Goal: Information Seeking & Learning: Learn about a topic

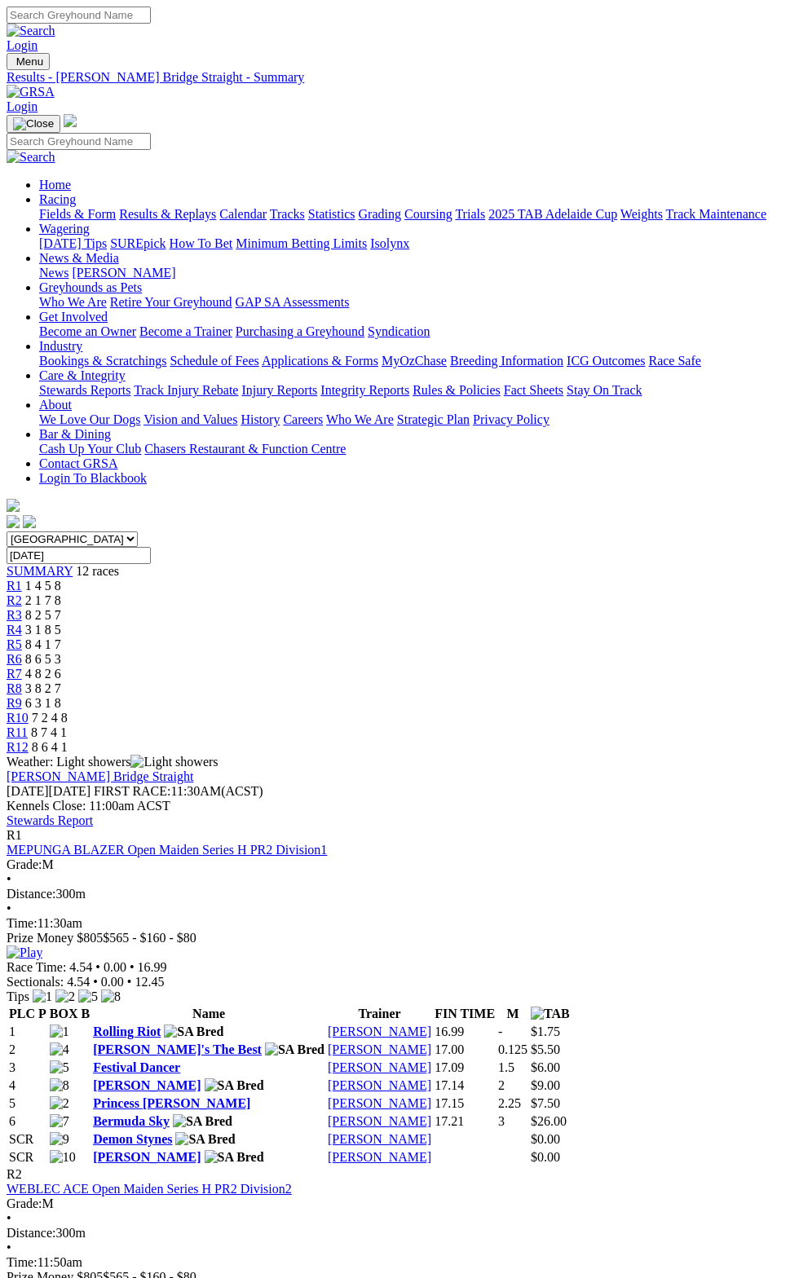
click at [431, 1096] on link "[PERSON_NAME]" at bounding box center [380, 1103] width 104 height 14
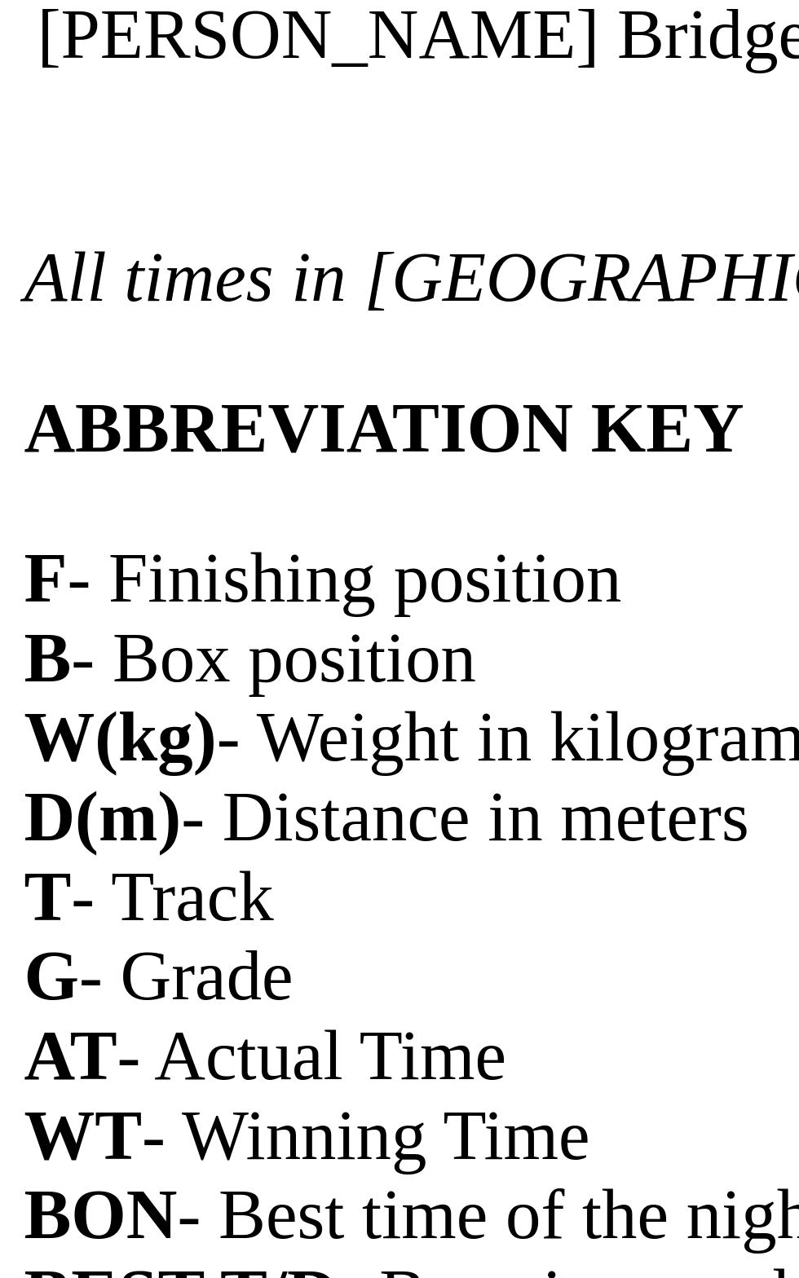
scroll to position [760, 0]
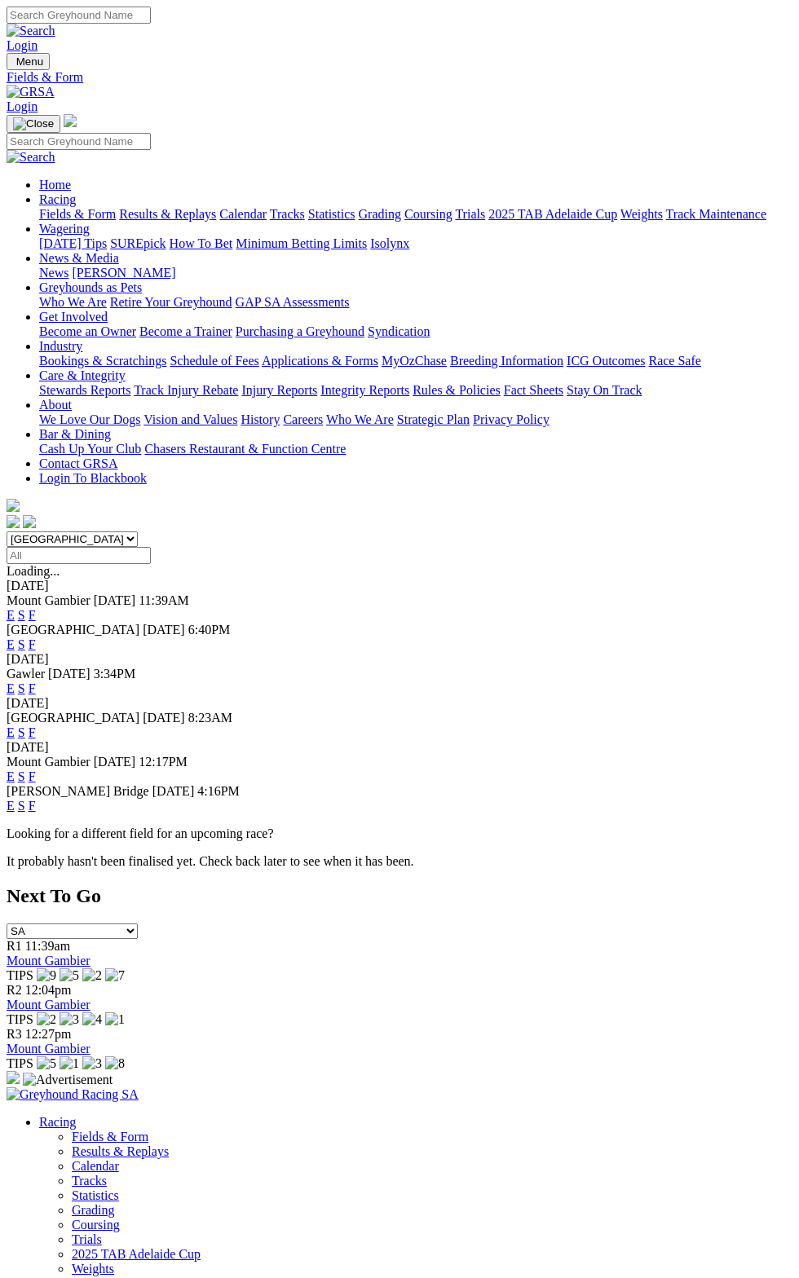
click at [792, 593] on div "Mount Gambier Today 11:39AM E S F" at bounding box center [400, 607] width 786 height 29
click at [792, 579] on div "14 Aug 2025" at bounding box center [400, 586] width 786 height 15
click at [36, 608] on link "F" at bounding box center [32, 615] width 7 height 14
click at [792, 593] on div "Mount Gambier Today 11:39AM E S F" at bounding box center [400, 607] width 786 height 29
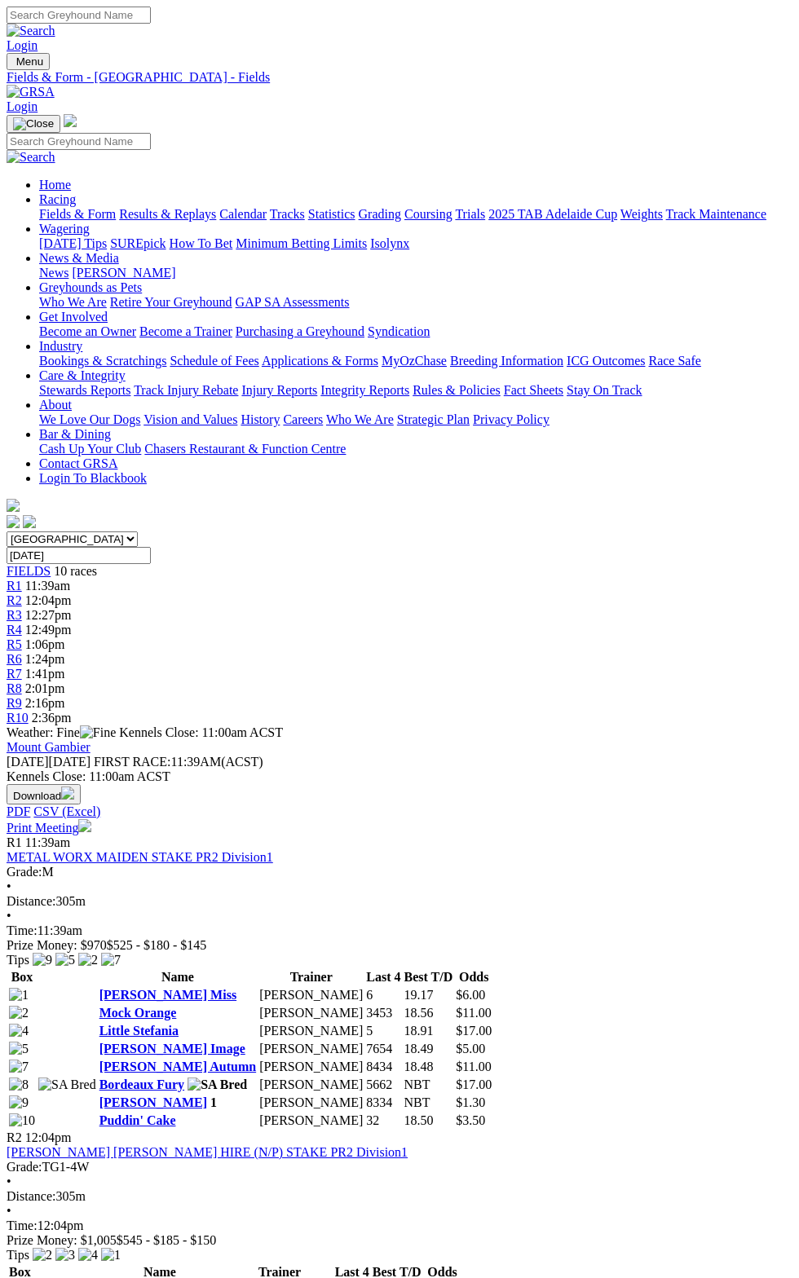
click at [561, 1131] on div "R2 12:04pm [PERSON_NAME] [PERSON_NAME] HIRE (N/P) STAKE PR2 Division1 Grade: TG…" at bounding box center [400, 1269] width 786 height 277
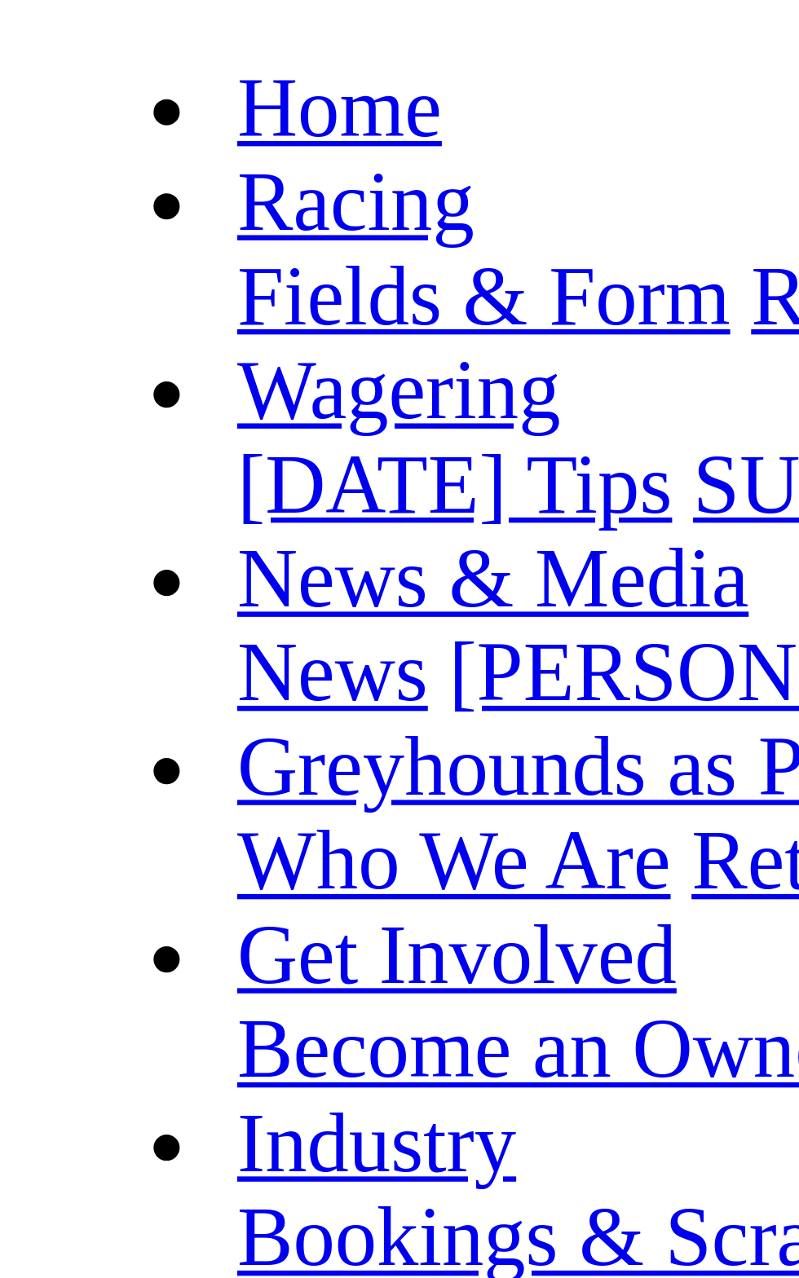
click at [47, 835] on span "11:39am" at bounding box center [47, 842] width 45 height 14
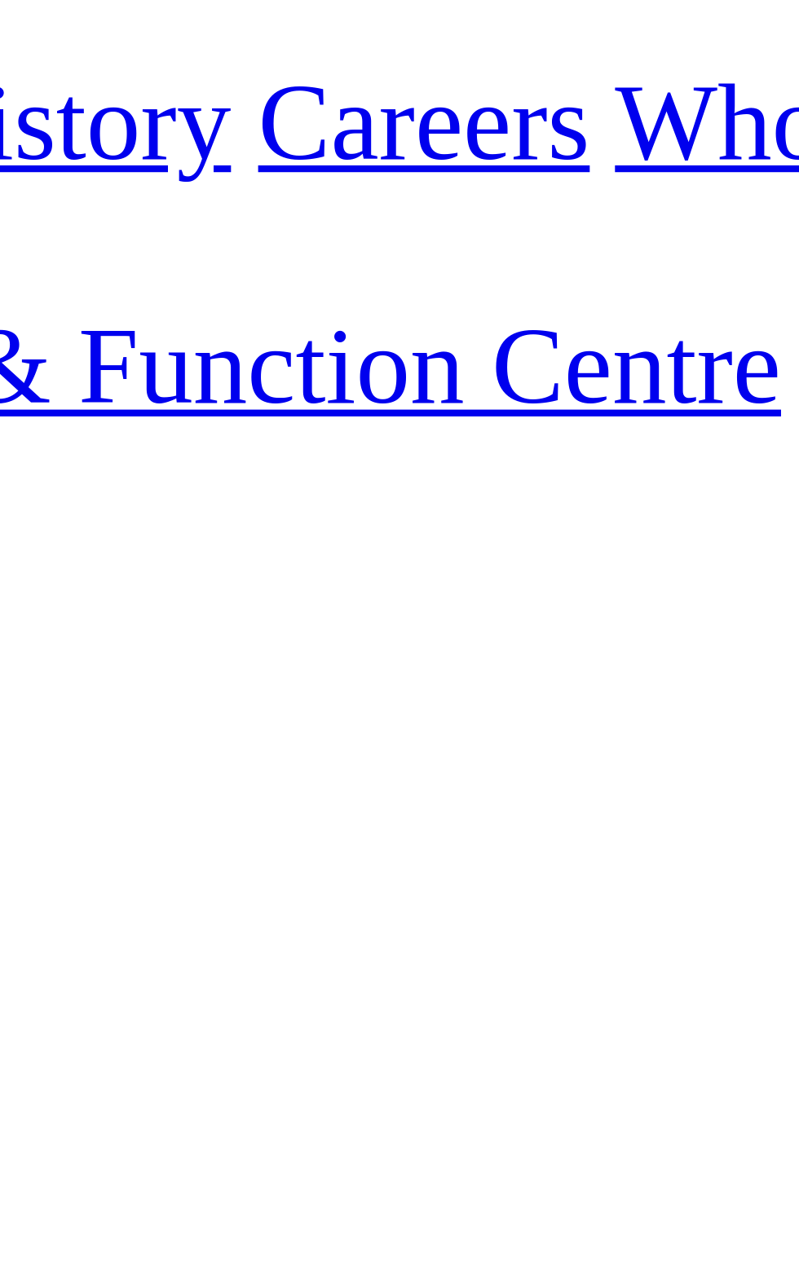
click at [403, 1041] on td "18.49" at bounding box center [428, 1049] width 51 height 16
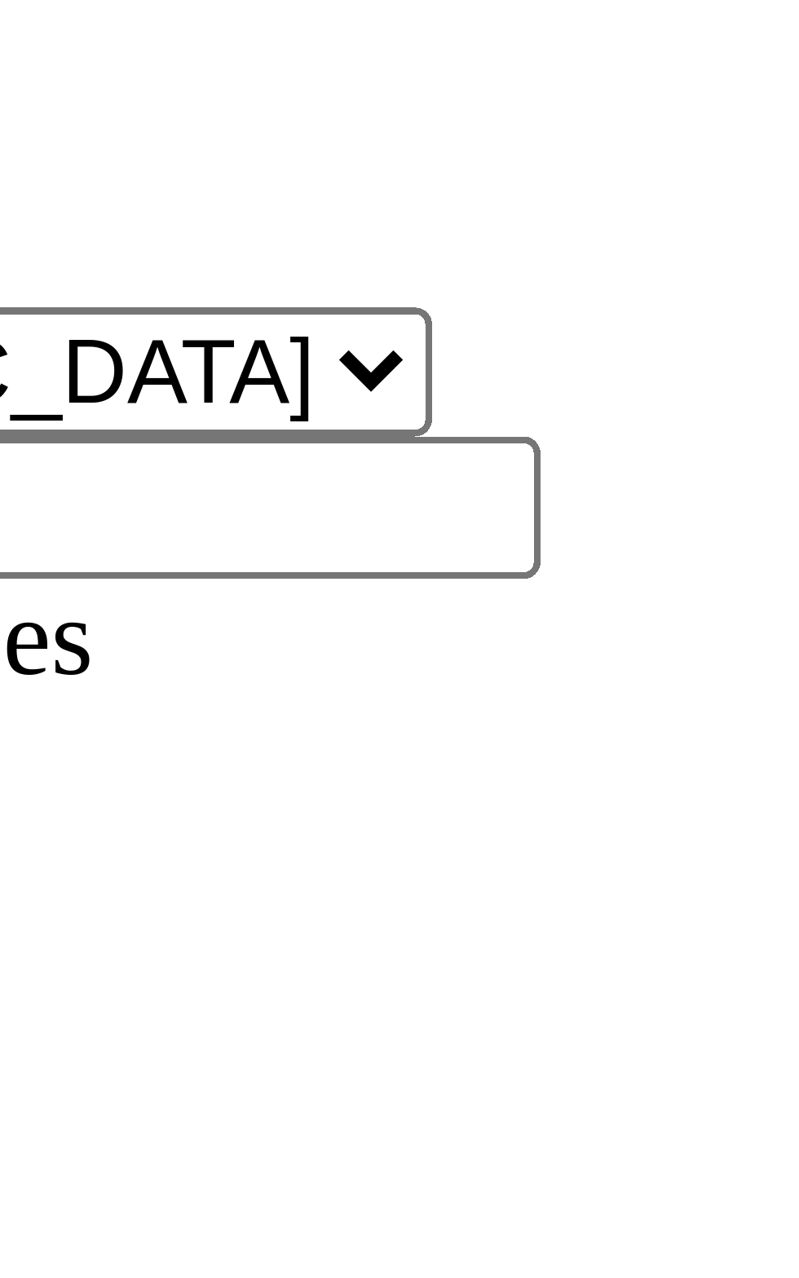
click at [130, 1095] on td "[PERSON_NAME] 1" at bounding box center [178, 1103] width 158 height 16
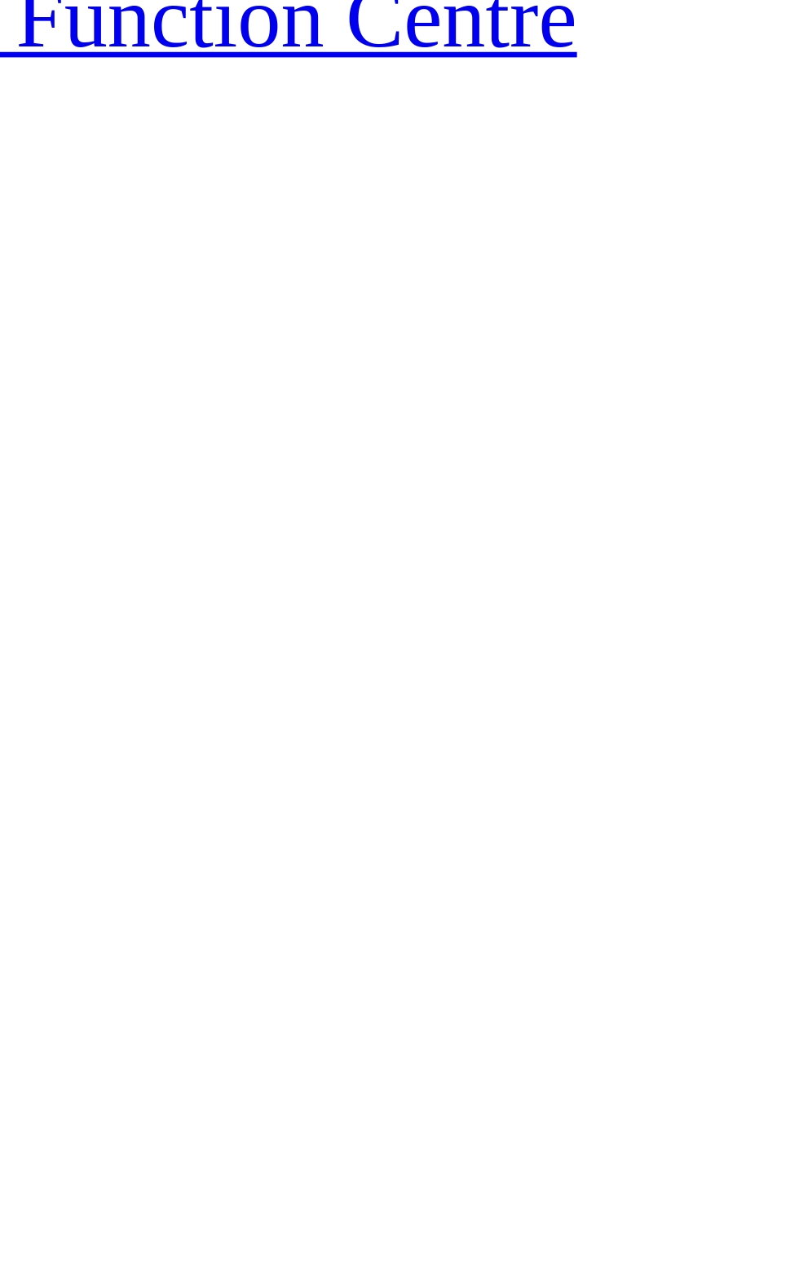
click at [403, 1059] on td "18.48" at bounding box center [428, 1067] width 51 height 16
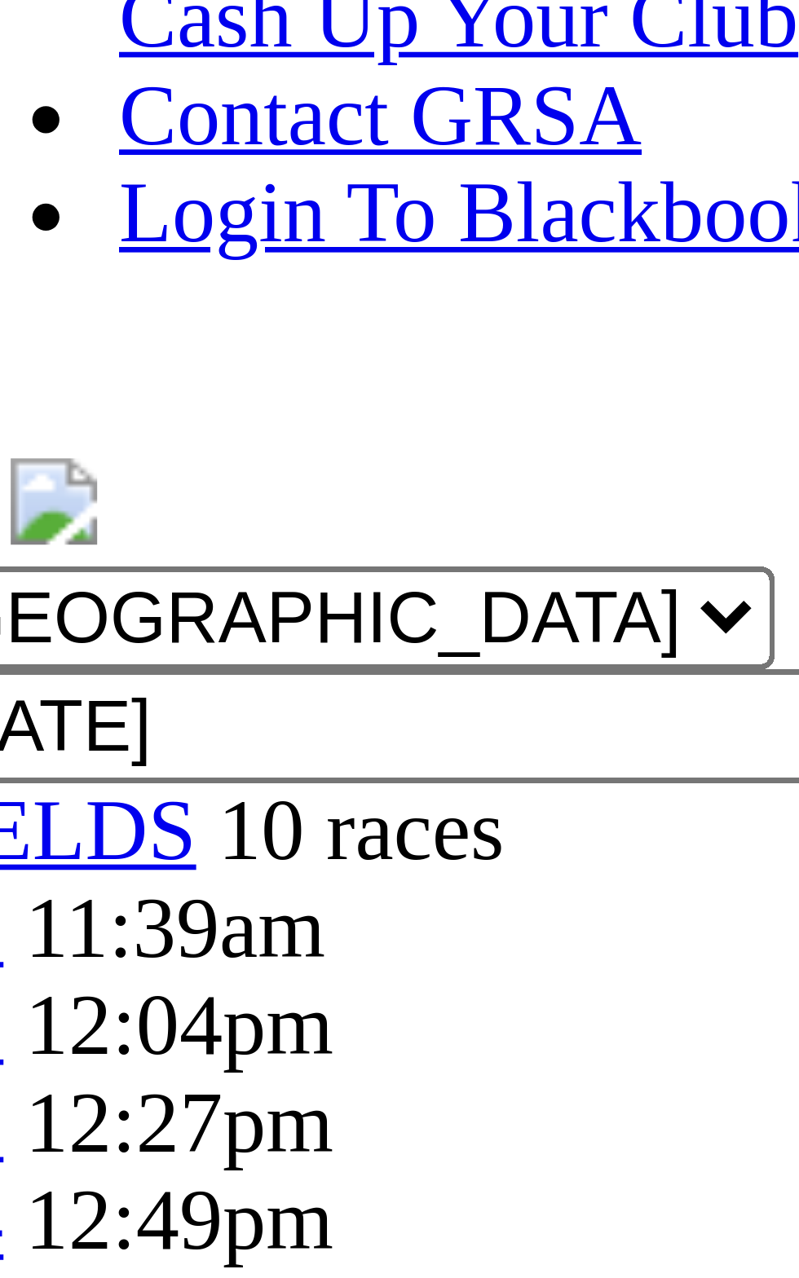
click at [135, 1078] on b "Bordeaux Fury" at bounding box center [173, 1085] width 148 height 14
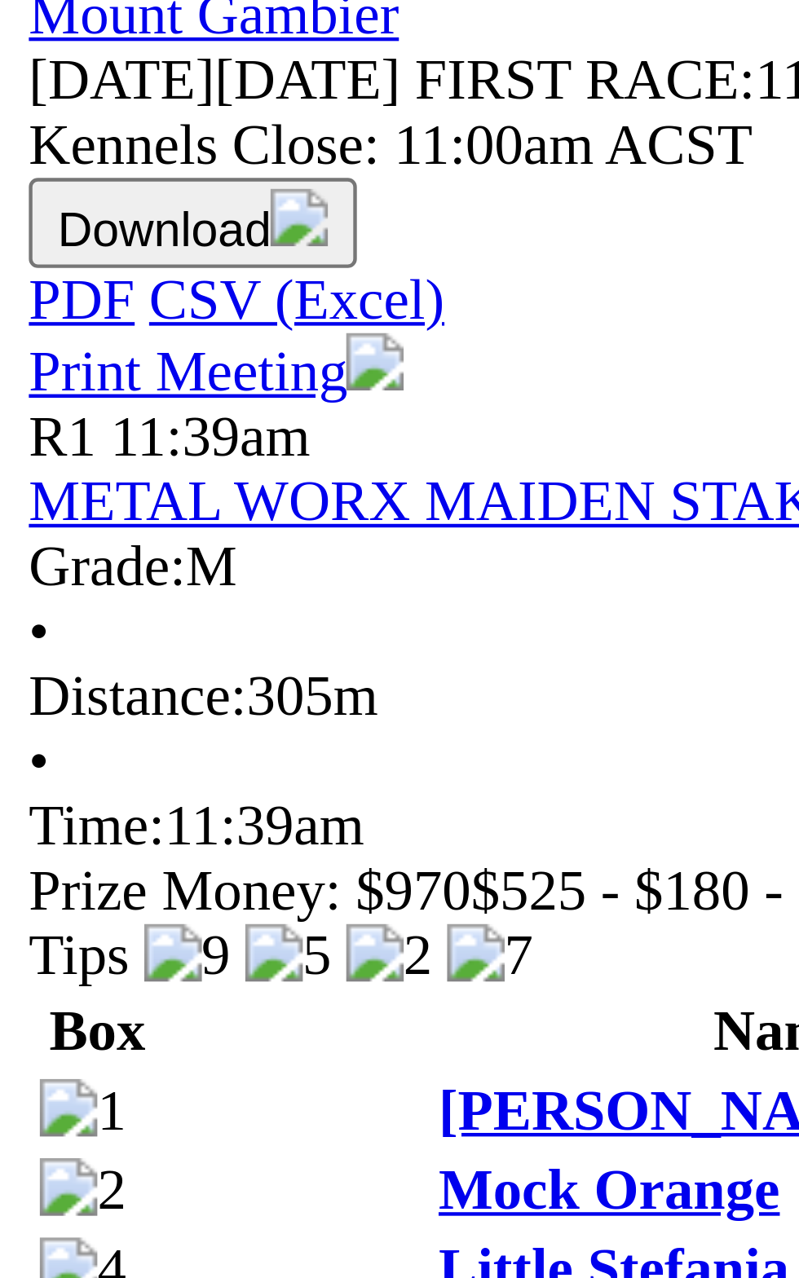
scroll to position [706, 0]
click at [7, 702] on div "R3 12:27pm [PERSON_NAME] PHOTOGRAPHICS (N/P) STAKE PR2 Division2 Grade: TG1-4W …" at bounding box center [400, 849] width 786 height 295
